Goal: Navigation & Orientation: Go to known website

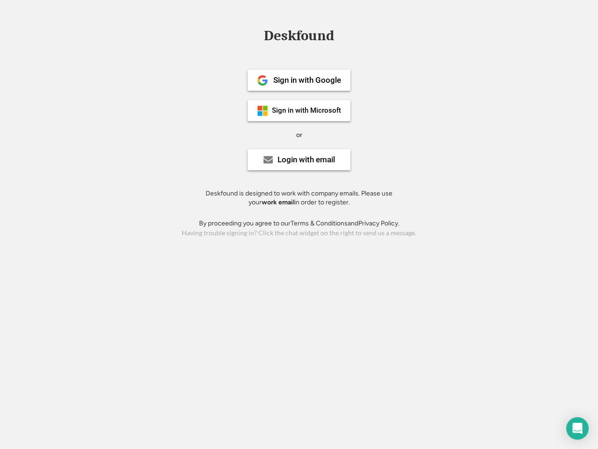
click at [299, 134] on div "or" at bounding box center [299, 134] width 6 height 9
click at [299, 37] on div "Deskfound" at bounding box center [298, 36] width 79 height 14
click at [256, 35] on div "Deskfound" at bounding box center [299, 38] width 598 height 18
click at [299, 37] on div "Deskfound" at bounding box center [298, 36] width 79 height 14
click at [299, 135] on div "or" at bounding box center [299, 134] width 6 height 9
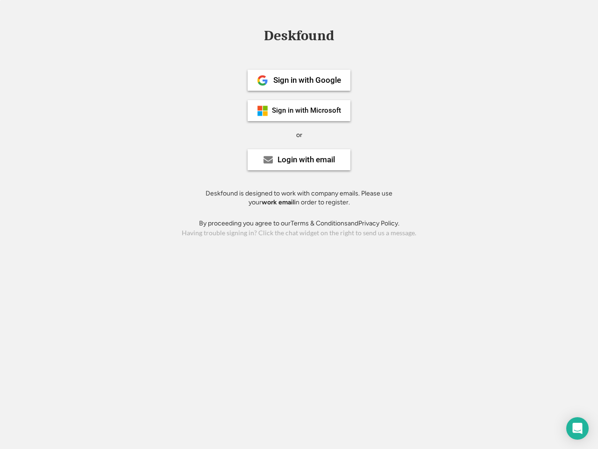
click at [299, 80] on div "Sign in with Google" at bounding box center [307, 80] width 68 height 8
click at [307, 80] on div "Sign in with Google" at bounding box center [307, 80] width 68 height 8
click at [263, 80] on img at bounding box center [262, 80] width 11 height 11
click at [299, 110] on div "Sign in with Microsoft" at bounding box center [306, 110] width 69 height 7
click at [307, 110] on div "Sign in with Microsoft" at bounding box center [306, 110] width 69 height 7
